Goal: Task Accomplishment & Management: Manage account settings

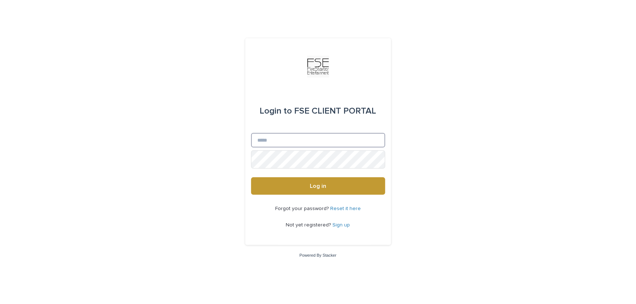
click at [320, 133] on input "Email" at bounding box center [318, 140] width 134 height 15
type input "**********"
click at [251, 177] on button "Log in" at bounding box center [318, 185] width 134 height 17
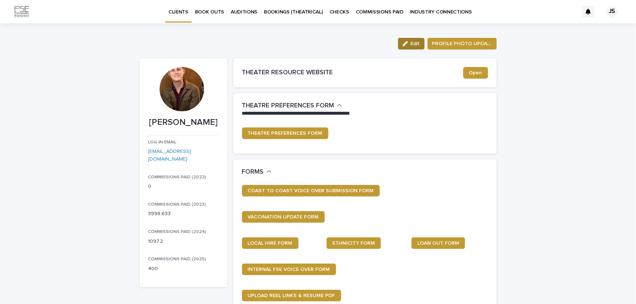
click at [404, 46] on div "button" at bounding box center [407, 43] width 8 height 5
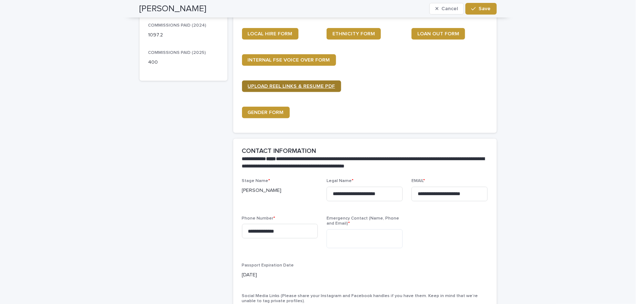
scroll to position [221, 0]
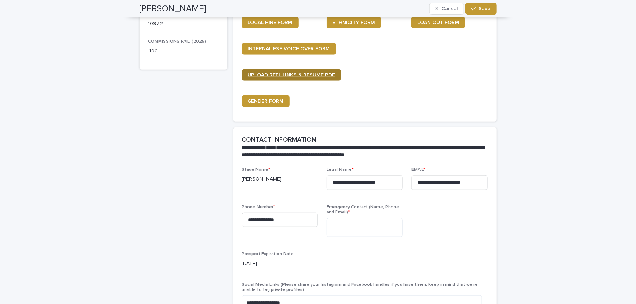
click at [321, 78] on span "UPLOAD REEL LINKS & RESUME PDF" at bounding box center [291, 75] width 87 height 5
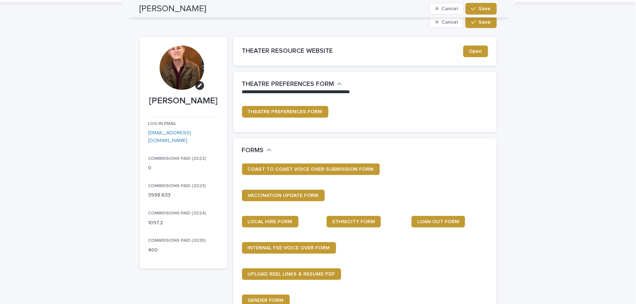
scroll to position [0, 0]
